Goal: Task Accomplishment & Management: Manage account settings

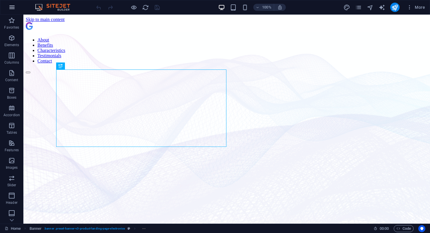
click at [0, 0] on icon "button" at bounding box center [0, 0] width 0 height 0
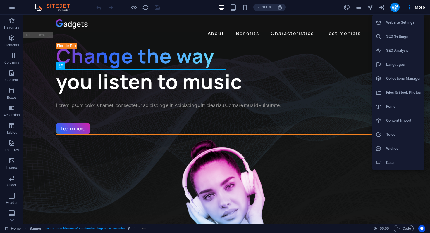
click at [398, 26] on h6 "Website Settings" at bounding box center [403, 22] width 35 height 7
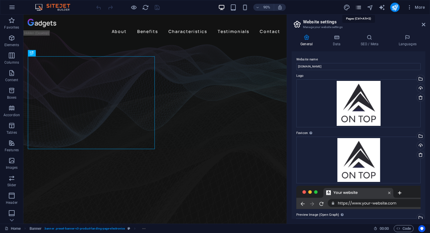
click at [0, 0] on icon "pages" at bounding box center [0, 0] width 0 height 0
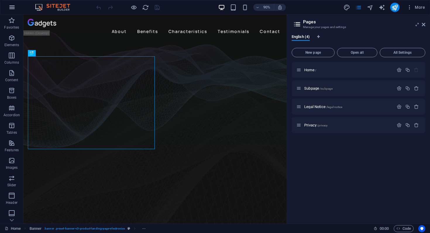
click at [0, 0] on icon "button" at bounding box center [0, 0] width 0 height 0
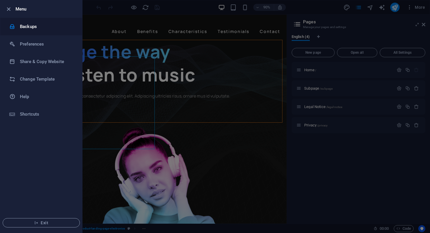
click at [29, 26] on h6 "Backups" at bounding box center [47, 26] width 54 height 7
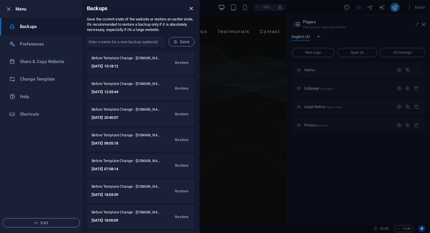
click at [190, 8] on icon "close" at bounding box center [191, 8] width 7 height 7
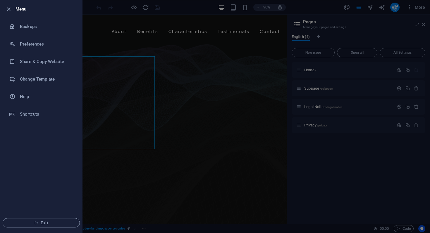
click at [417, 8] on div at bounding box center [215, 116] width 430 height 233
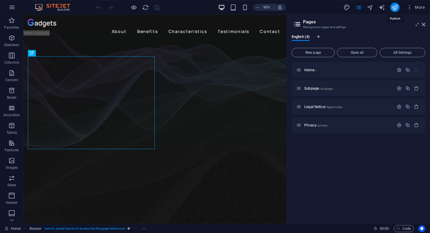
click at [395, 8] on icon "publish" at bounding box center [394, 7] width 7 height 7
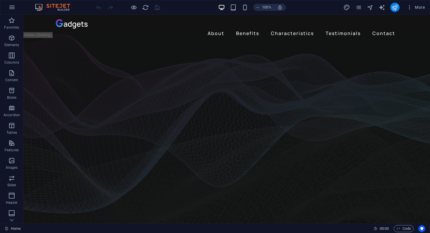
click at [396, 11] on button "publish" at bounding box center [394, 7] width 9 height 9
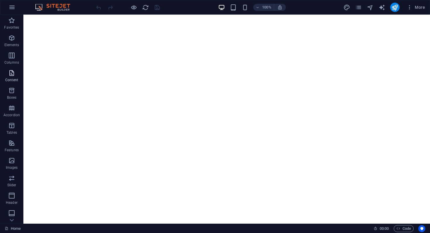
click at [13, 78] on p "Content" at bounding box center [11, 80] width 13 height 5
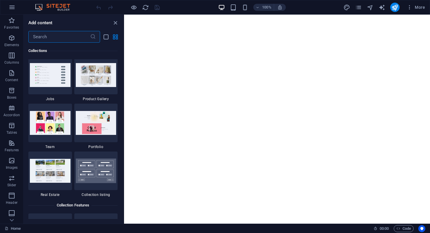
scroll to position [5606, 0]
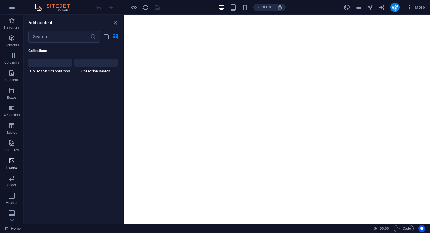
click at [10, 162] on icon "button" at bounding box center [11, 160] width 7 height 7
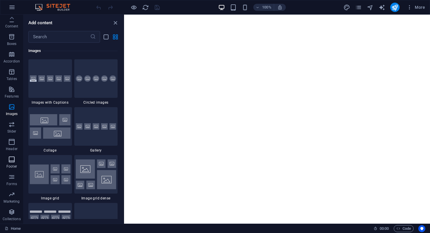
scroll to position [0, 0]
click at [14, 5] on icon "button" at bounding box center [11, 7] width 7 height 7
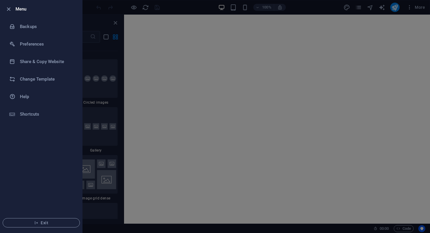
drag, startPoint x: 39, startPoint y: 81, endPoint x: 140, endPoint y: 121, distance: 108.9
click at [140, 121] on div "Menu Backups Preferences Share & Copy Website Change Template Help Shortcuts Ex…" at bounding box center [215, 116] width 430 height 233
click at [170, 116] on div at bounding box center [215, 116] width 430 height 233
